Goal: Transaction & Acquisition: Purchase product/service

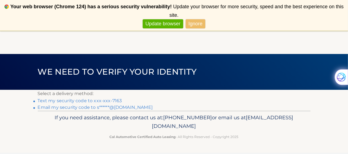
click at [97, 101] on link "Text my security code to xxx-xxx-7163" at bounding box center [80, 100] width 84 height 5
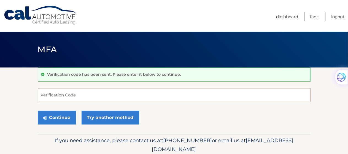
click at [80, 96] on input "Verification Code" at bounding box center [174, 95] width 273 height 14
type input "422006"
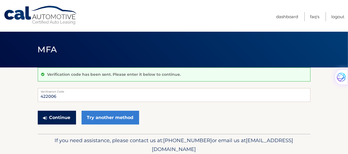
click at [53, 116] on button "Continue" at bounding box center [57, 118] width 38 height 14
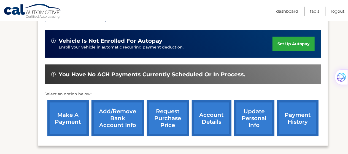
scroll to position [138, 0]
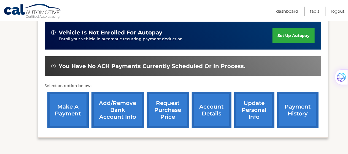
click at [65, 102] on link "make a payment" at bounding box center [67, 110] width 41 height 36
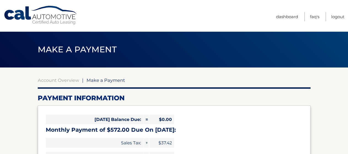
select select "Y2JhMjI0MDItNjI4ZC00ZWQxLWE5MzItY2IzYWUwMmYwODdk"
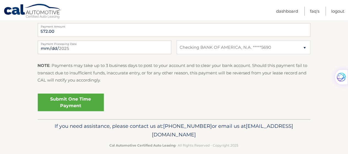
scroll to position [239, 0]
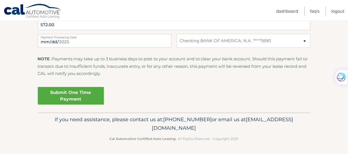
click at [68, 96] on link "Submit One Time Payment" at bounding box center [71, 96] width 66 height 18
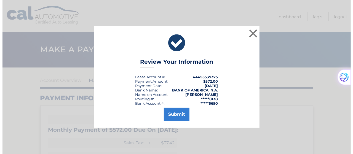
scroll to position [0, 0]
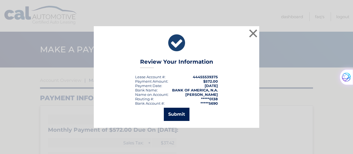
click at [172, 113] on button "Submit" at bounding box center [177, 114] width 26 height 13
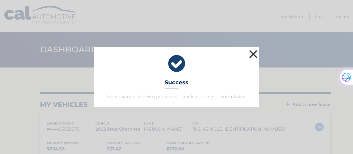
click at [254, 52] on button "×" at bounding box center [253, 54] width 11 height 11
